Goal: Task Accomplishment & Management: Manage account settings

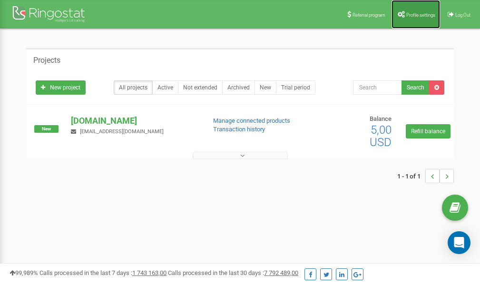
click at [414, 13] on span "Profile settings" at bounding box center [420, 14] width 29 height 5
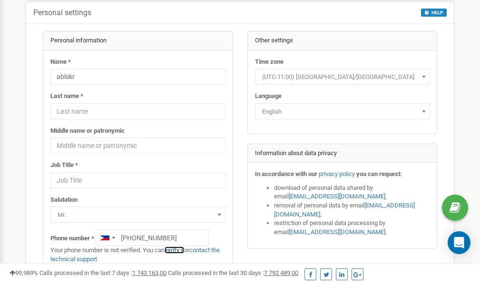
click at [178, 249] on link "verify it" at bounding box center [174, 249] width 19 height 7
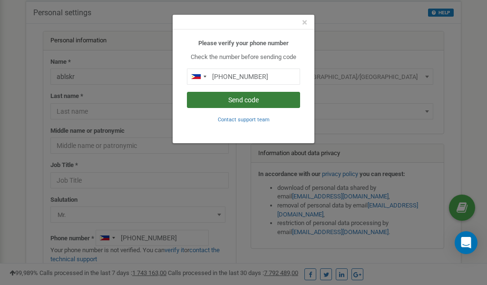
click at [244, 103] on button "Send code" at bounding box center [243, 100] width 113 height 16
